Goal: Task Accomplishment & Management: Complete application form

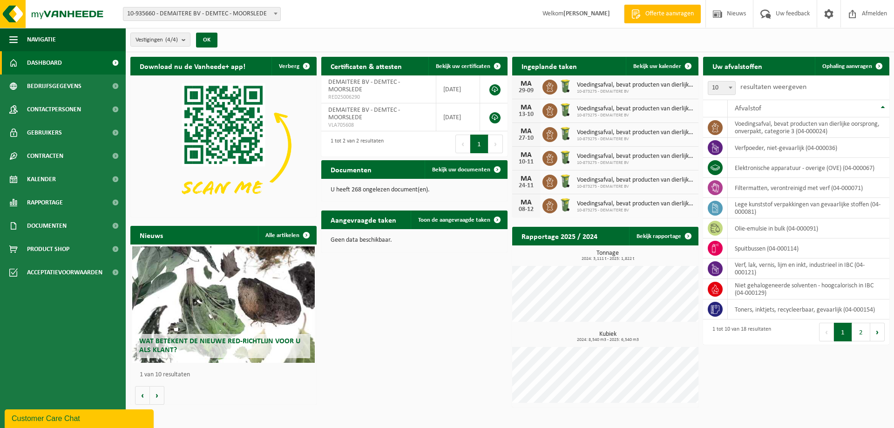
click at [656, 9] on link "Offerte aanvragen" at bounding box center [662, 14] width 77 height 19
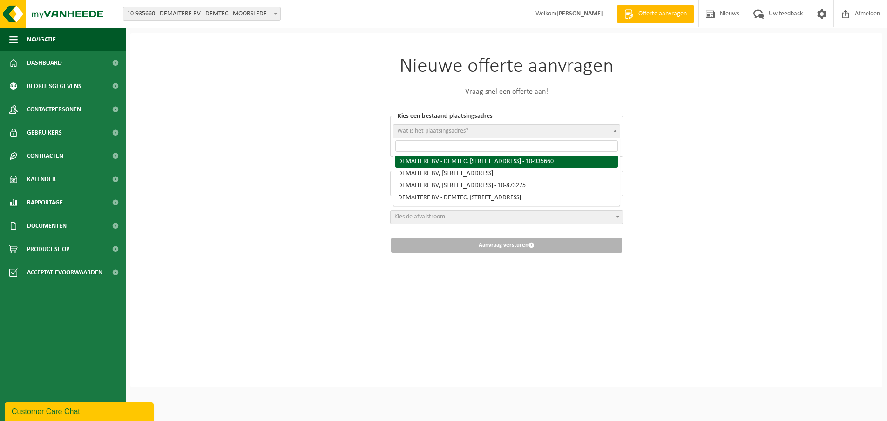
click at [473, 133] on span "Wat is het plaatsingsadres?" at bounding box center [506, 131] width 226 height 13
select select "136744"
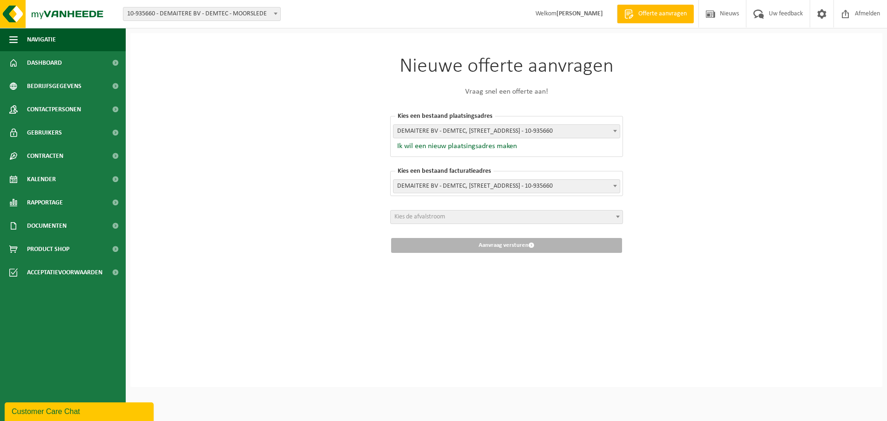
click at [457, 216] on span "Kies de afvalstroom" at bounding box center [507, 216] width 232 height 13
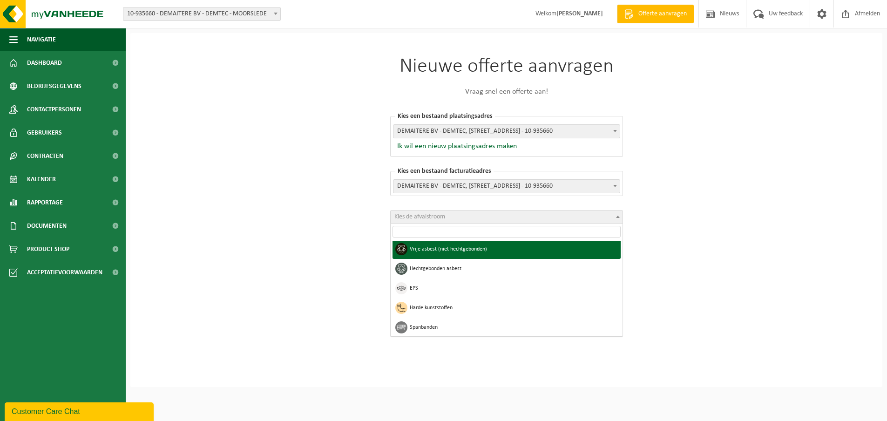
scroll to position [372, 0]
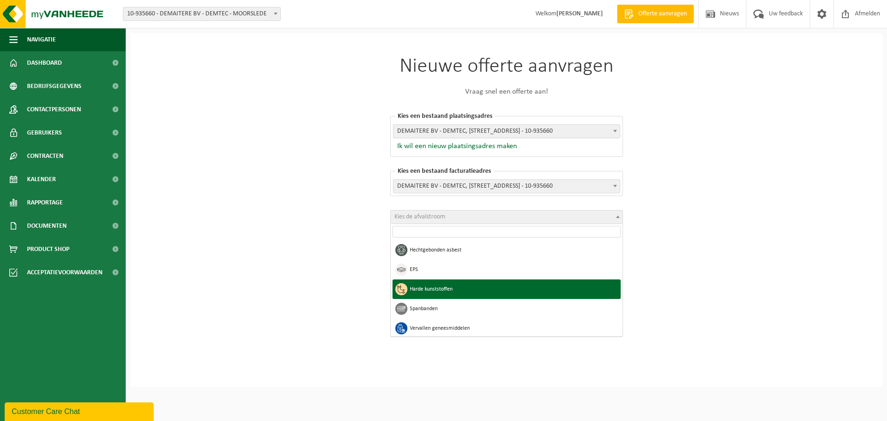
drag, startPoint x: 500, startPoint y: 287, endPoint x: 628, endPoint y: 174, distance: 170.6
select select "13"
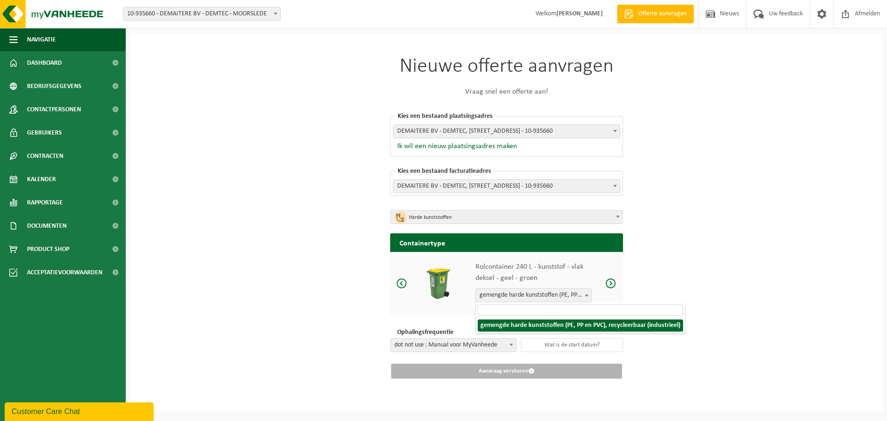
click at [586, 295] on span at bounding box center [586, 295] width 9 height 12
click at [586, 294] on b at bounding box center [587, 295] width 4 height 2
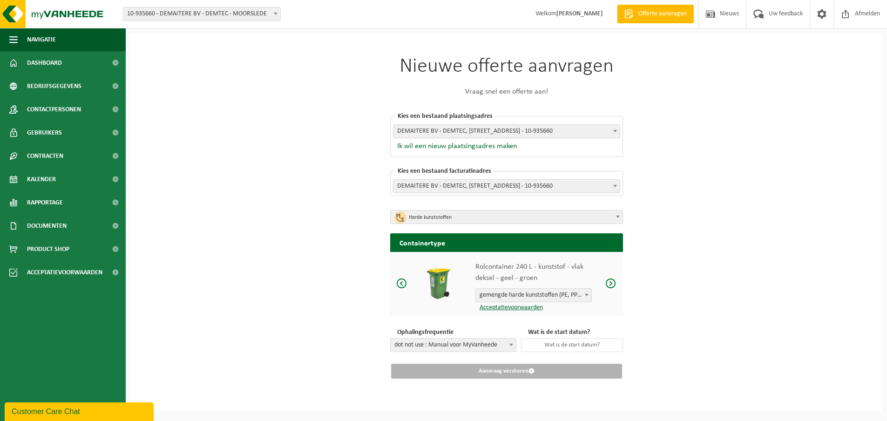
click at [606, 282] on span at bounding box center [610, 283] width 11 height 12
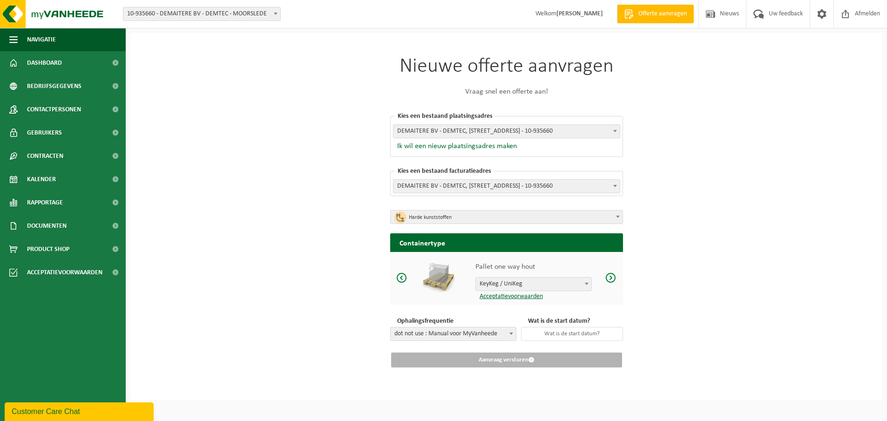
click at [608, 280] on span at bounding box center [610, 278] width 11 height 12
click at [562, 338] on input "text" at bounding box center [572, 334] width 102 height 14
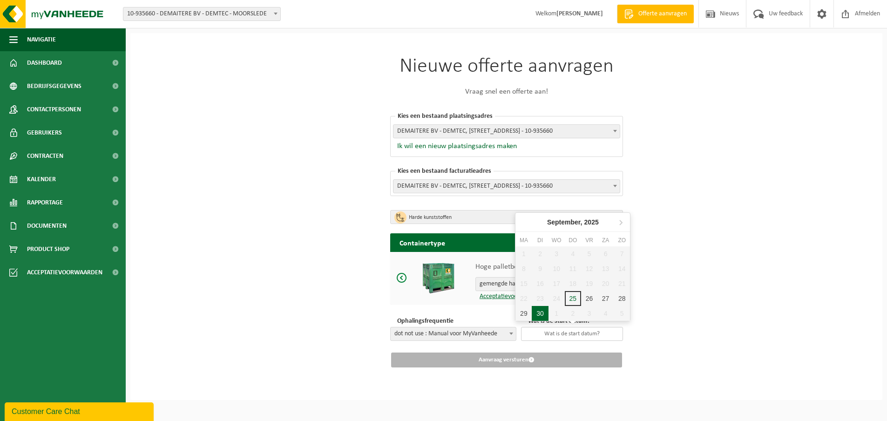
click at [544, 313] on div "30" at bounding box center [540, 313] width 16 height 15
type input "[DATE]"
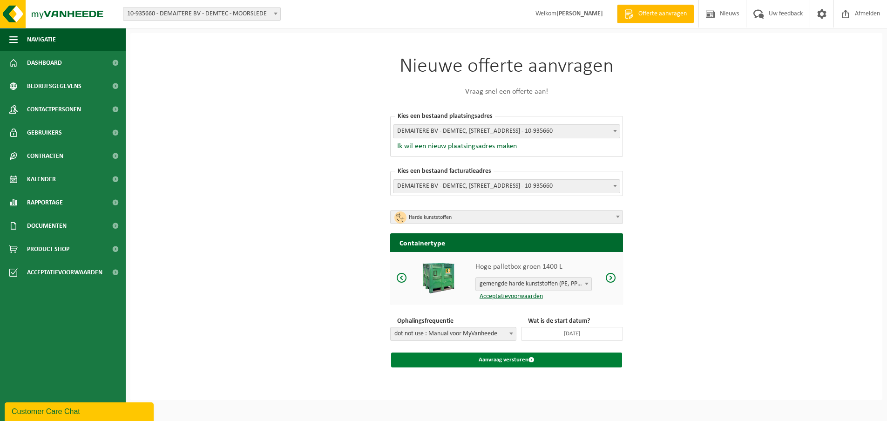
click at [493, 361] on button "Aanvraag versturen" at bounding box center [506, 359] width 231 height 15
